Goal: Transaction & Acquisition: Purchase product/service

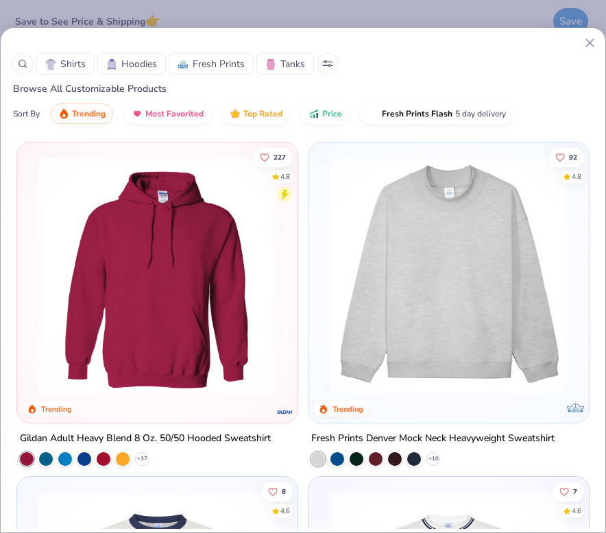
click at [160, 276] on img at bounding box center [157, 275] width 253 height 239
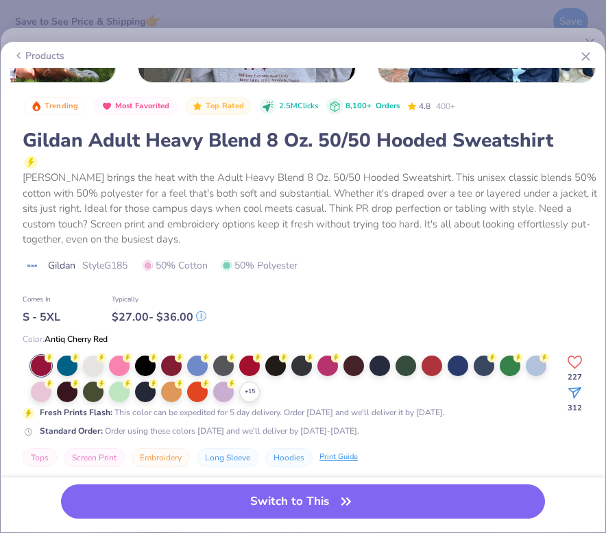
scroll to position [247, 0]
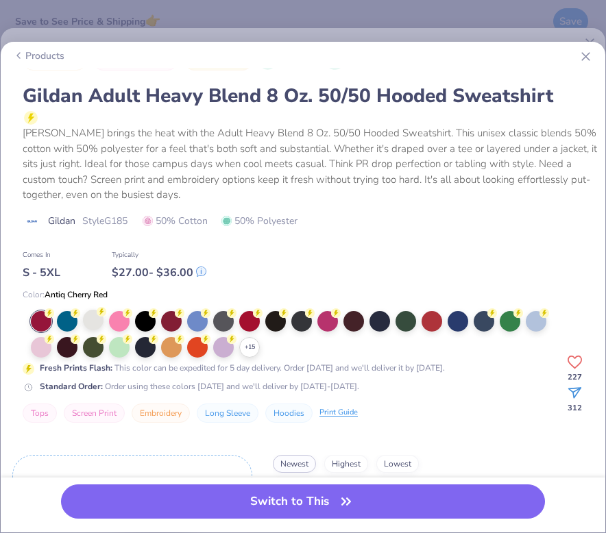
click at [86, 324] on div at bounding box center [93, 320] width 21 height 21
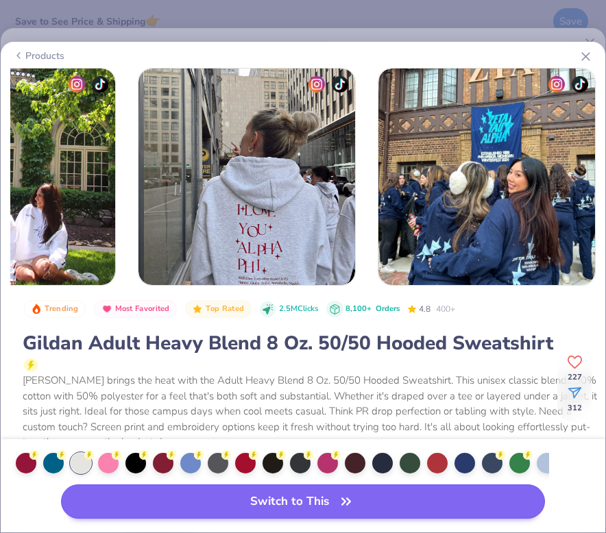
click at [196, 506] on button "Switch to This" at bounding box center [303, 502] width 484 height 34
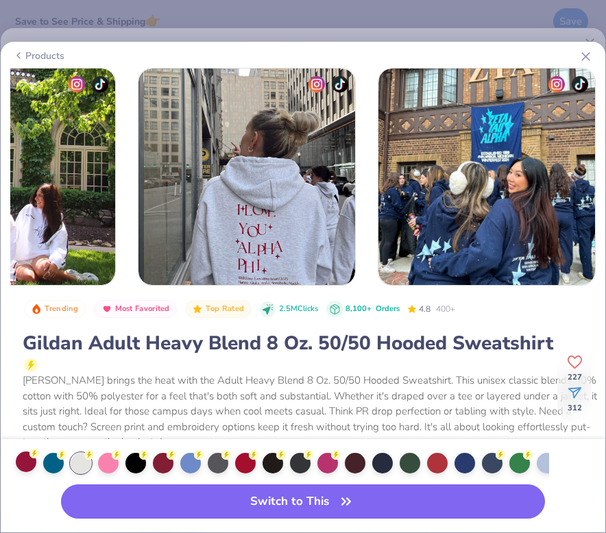
click at [196, 502] on button "Switch to This" at bounding box center [303, 502] width 484 height 34
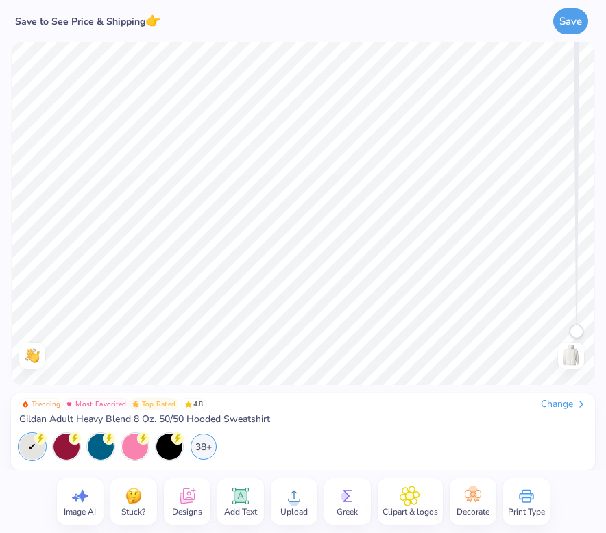
click at [424, 500] on div "Clipart & logos" at bounding box center [410, 501] width 65 height 47
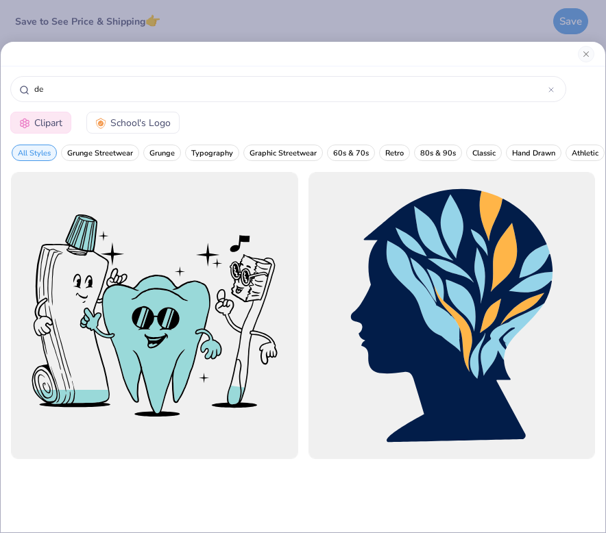
type input "d"
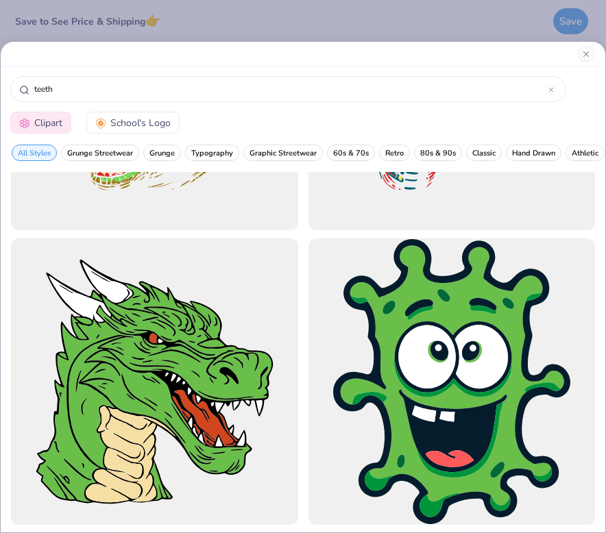
scroll to position [4951, 0]
type input "teeth"
click at [53, 119] on span "Clipart" at bounding box center [48, 123] width 28 height 14
click at [585, 50] on button "Close" at bounding box center [586, 54] width 16 height 16
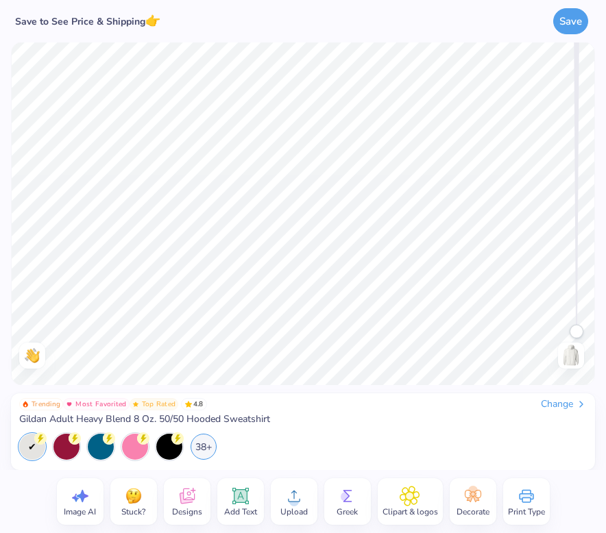
click at [464, 501] on icon at bounding box center [473, 496] width 21 height 21
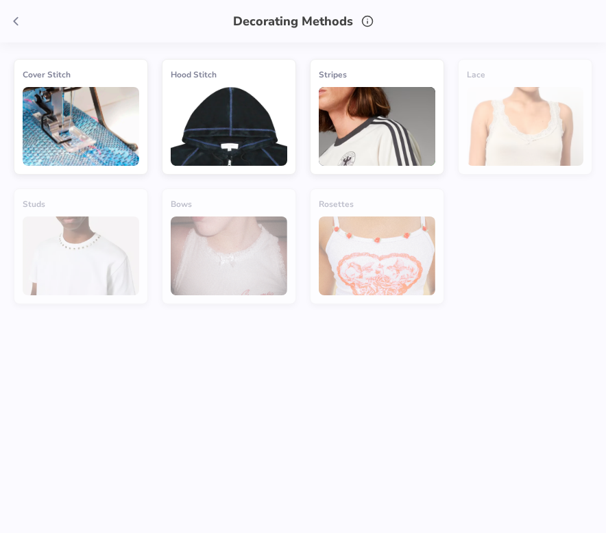
click at [97, 141] on img at bounding box center [81, 126] width 117 height 79
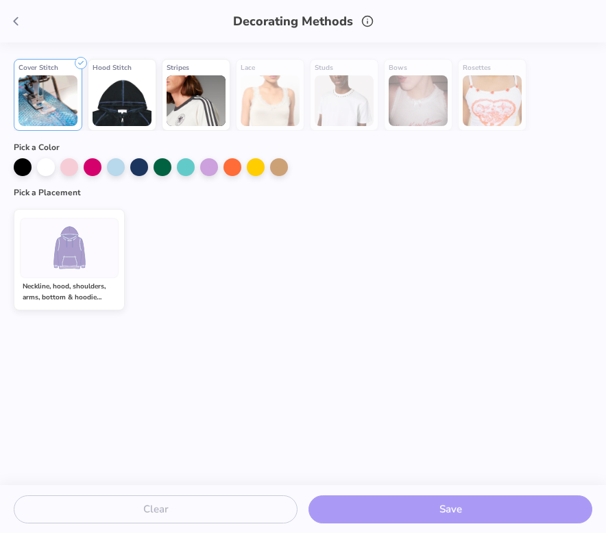
click at [102, 274] on div at bounding box center [69, 248] width 99 height 60
click at [18, 20] on icon at bounding box center [15, 21] width 15 height 15
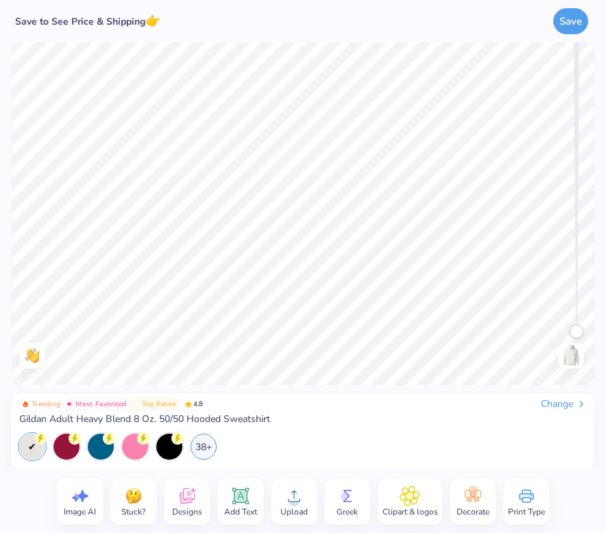
click at [183, 502] on icon at bounding box center [186, 498] width 13 height 11
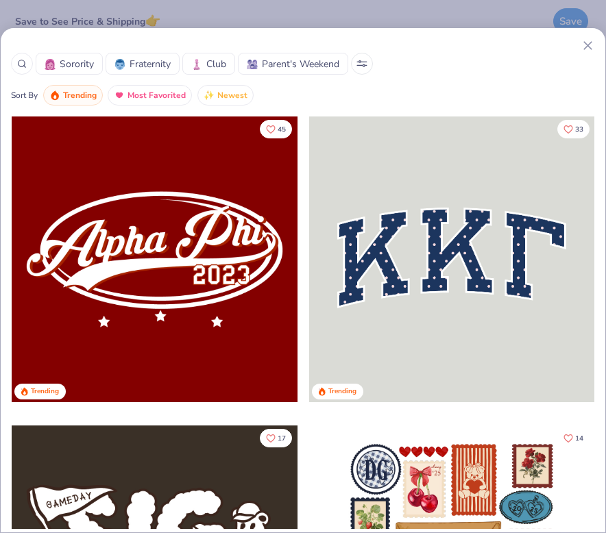
scroll to position [0, 0]
click at [590, 42] on icon at bounding box center [588, 45] width 14 height 14
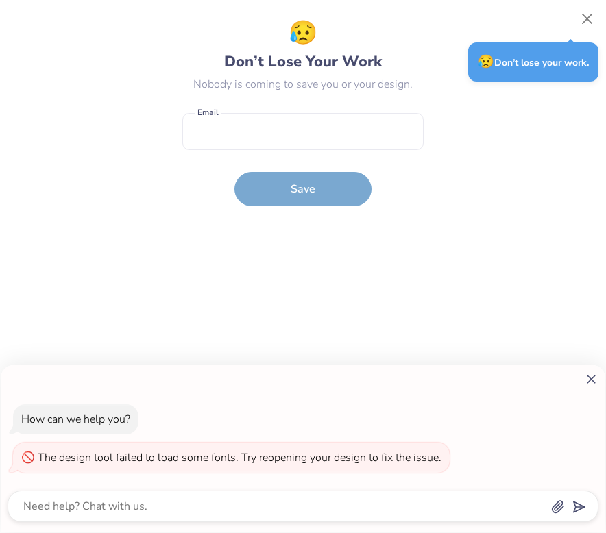
type textarea "x"
